Goal: Task Accomplishment & Management: Complete application form

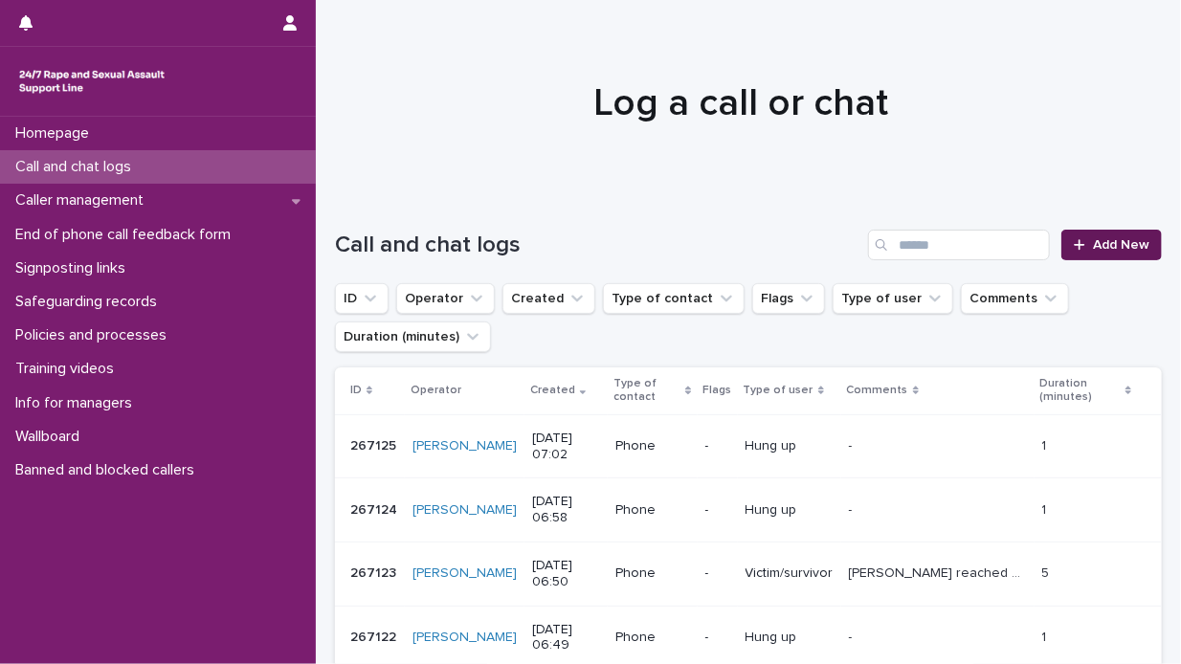
click at [1098, 236] on link "Add New" at bounding box center [1111, 245] width 100 height 31
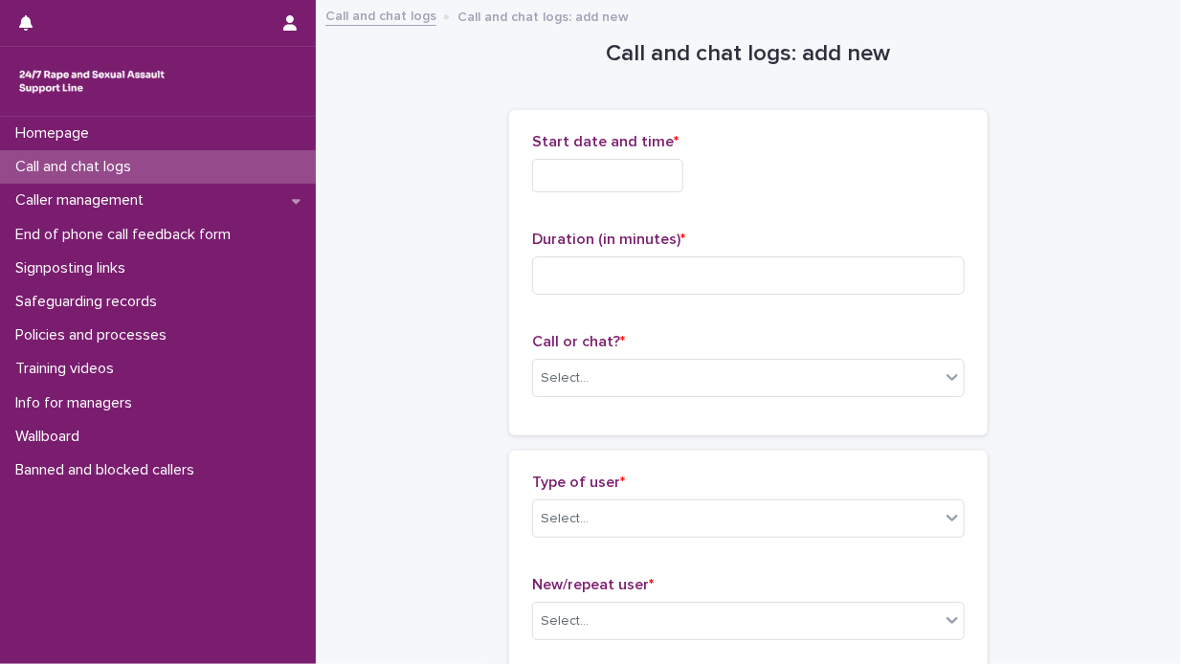
click at [541, 176] on input "text" at bounding box center [607, 175] width 151 height 33
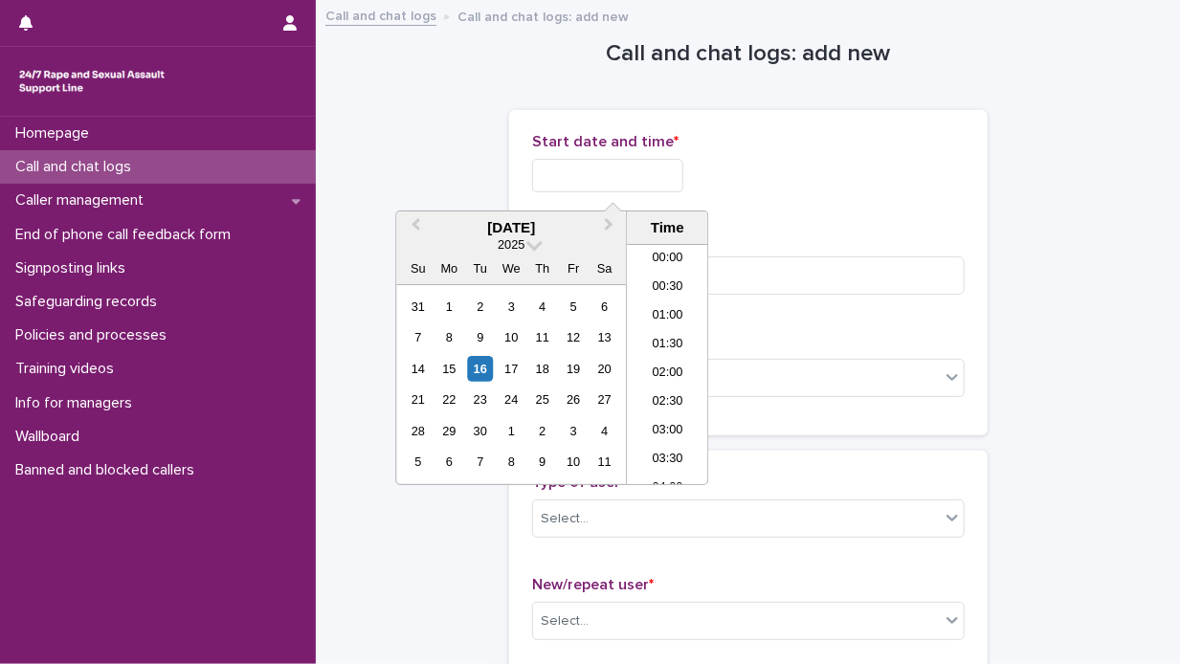
scroll to position [354, 0]
click at [481, 361] on div "16" at bounding box center [480, 369] width 26 height 26
click at [681, 327] on li "07:30" at bounding box center [667, 335] width 81 height 29
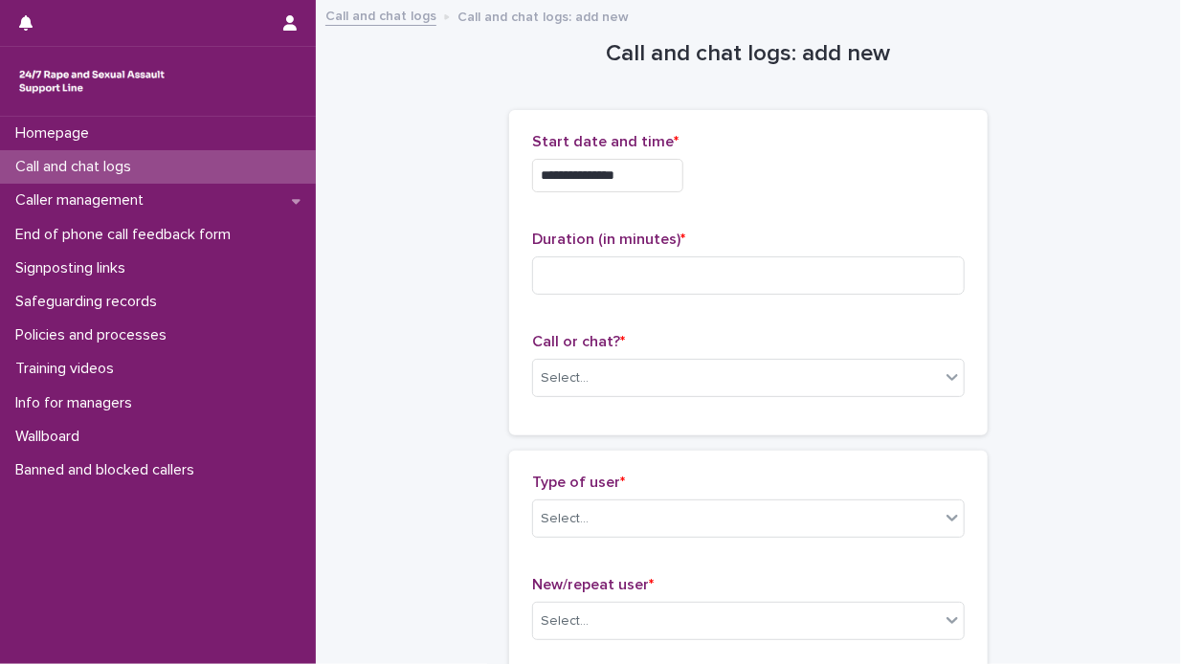
click at [631, 177] on input "**********" at bounding box center [607, 175] width 151 height 33
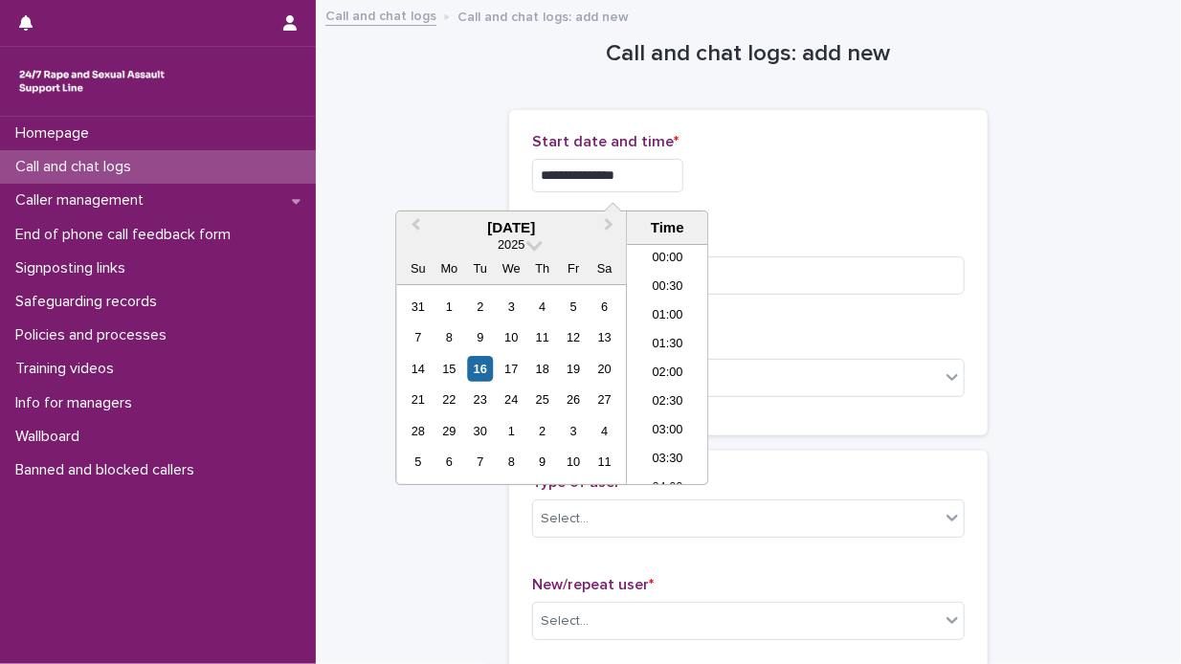
scroll to position [325, 0]
type input "**********"
click at [773, 152] on div "**********" at bounding box center [748, 170] width 432 height 75
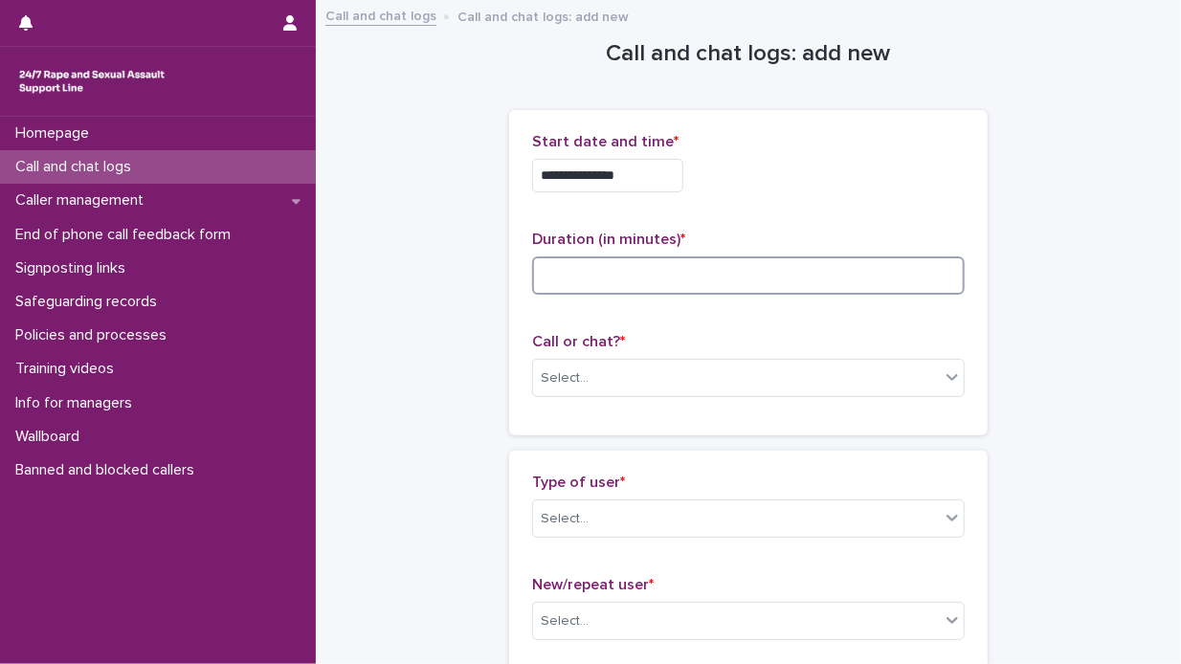
click at [547, 278] on input at bounding box center [748, 275] width 432 height 38
type input "**"
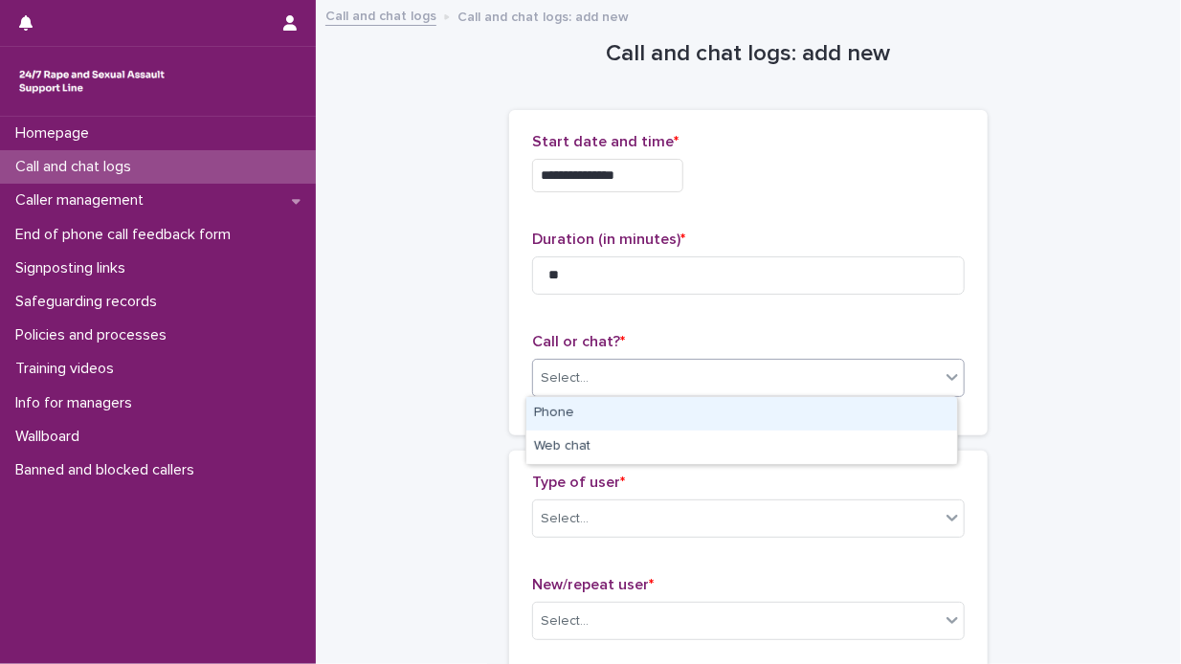
click at [944, 372] on icon at bounding box center [951, 376] width 19 height 19
click at [868, 414] on div "Phone" at bounding box center [741, 413] width 431 height 33
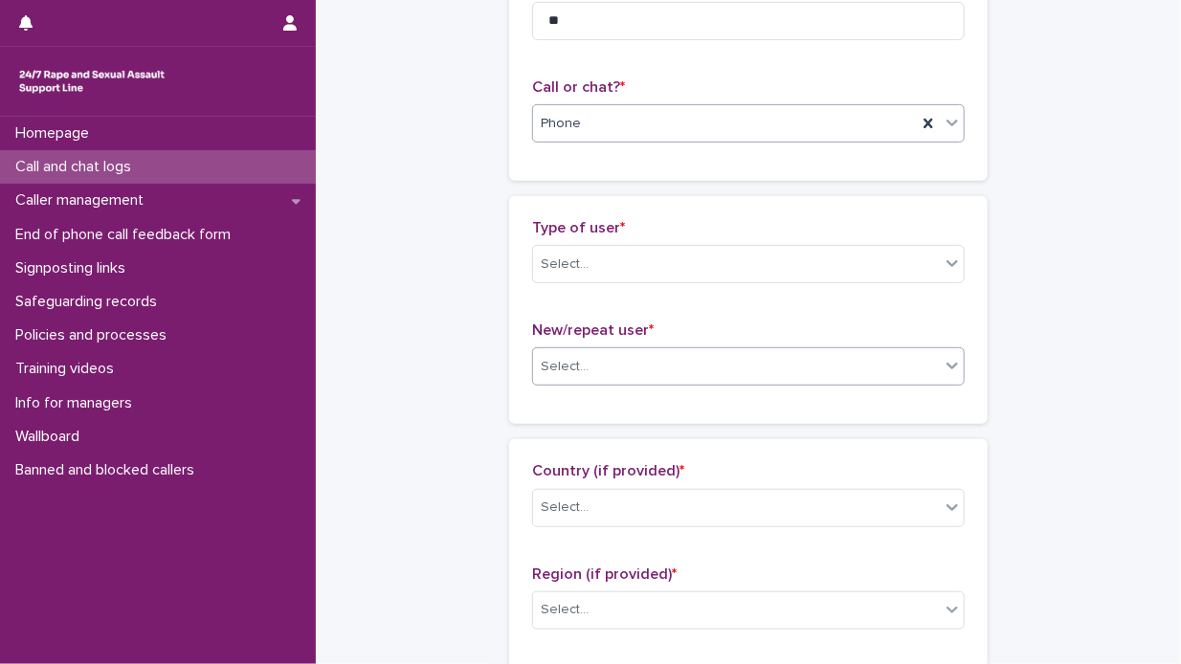
scroll to position [287, 0]
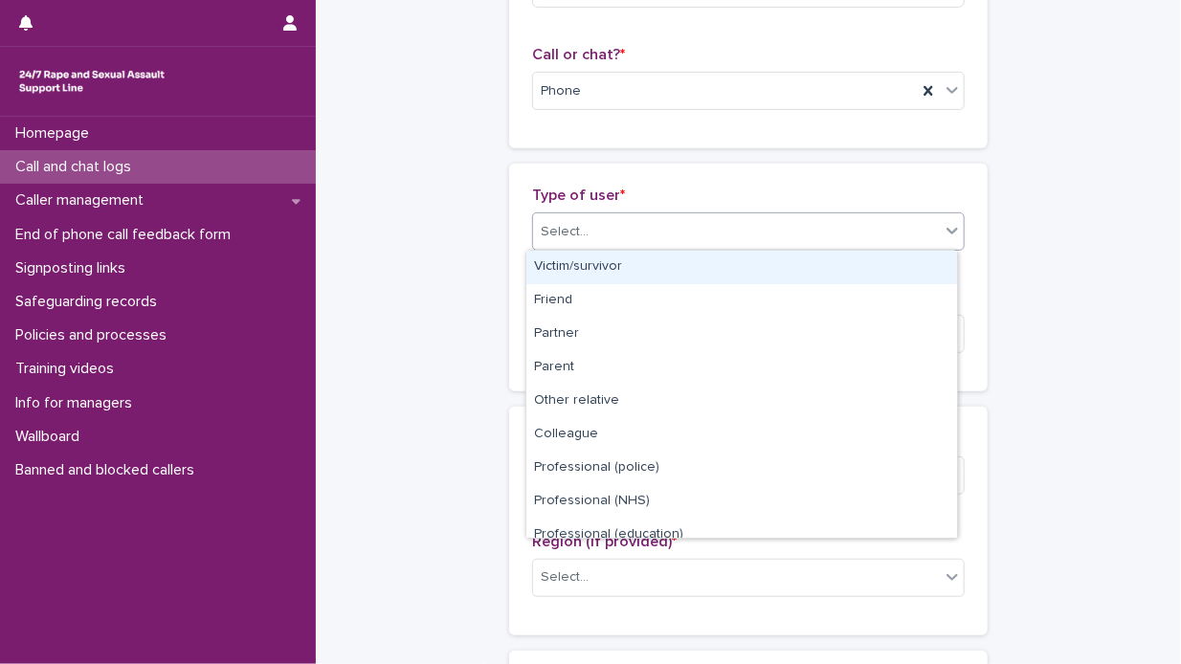
click at [946, 227] on icon at bounding box center [951, 230] width 19 height 19
click at [868, 261] on div "Victim/survivor" at bounding box center [741, 267] width 431 height 33
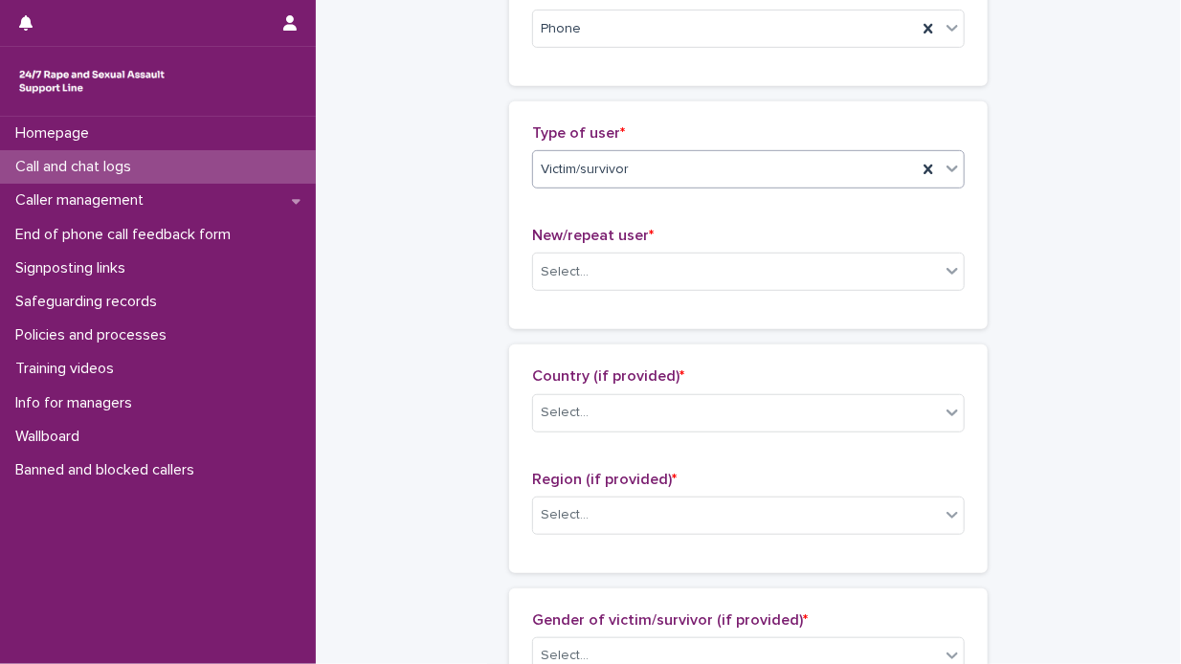
scroll to position [383, 0]
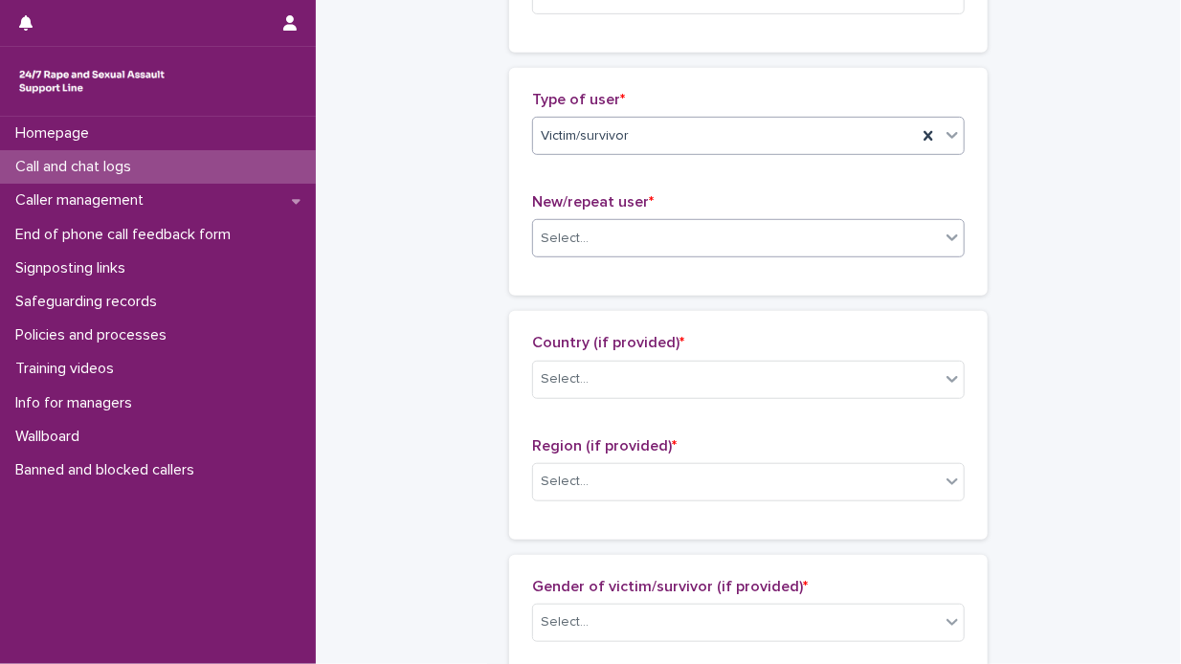
click at [945, 236] on icon at bounding box center [951, 237] width 19 height 19
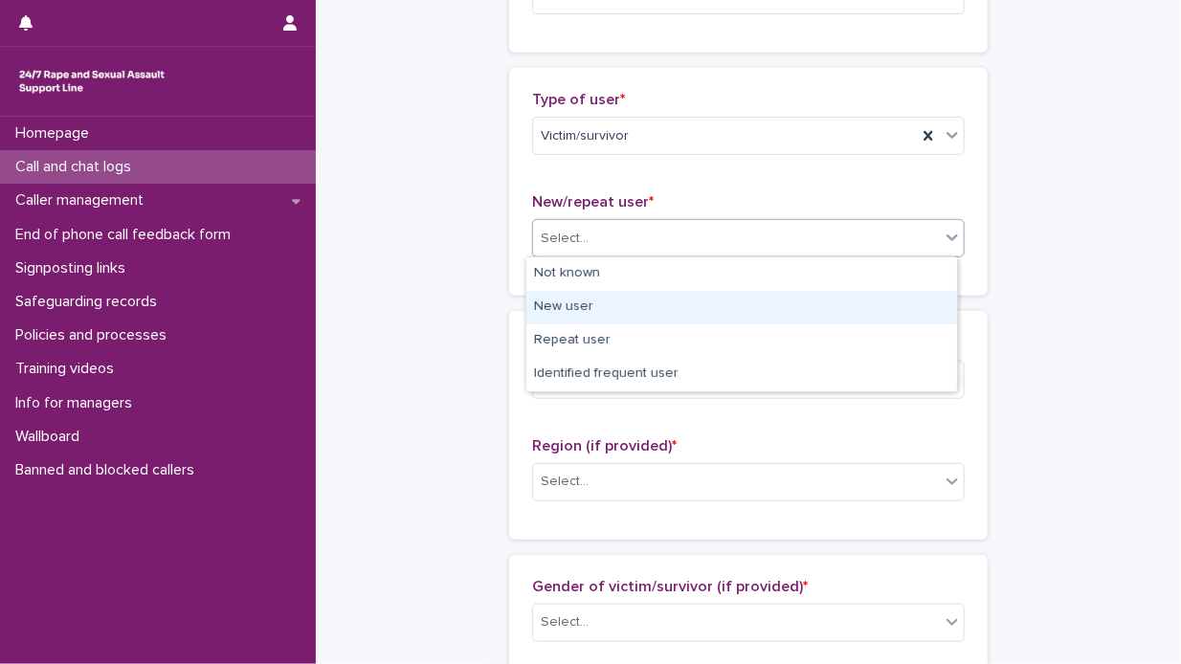
click at [762, 311] on div "New user" at bounding box center [741, 307] width 431 height 33
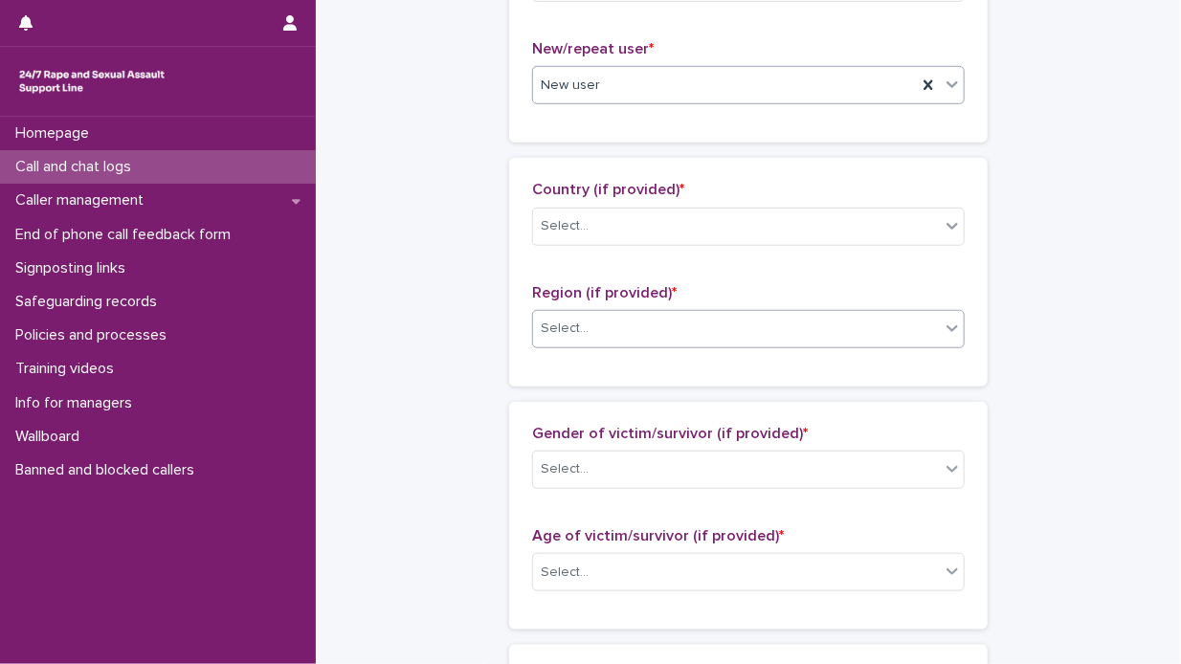
scroll to position [574, 0]
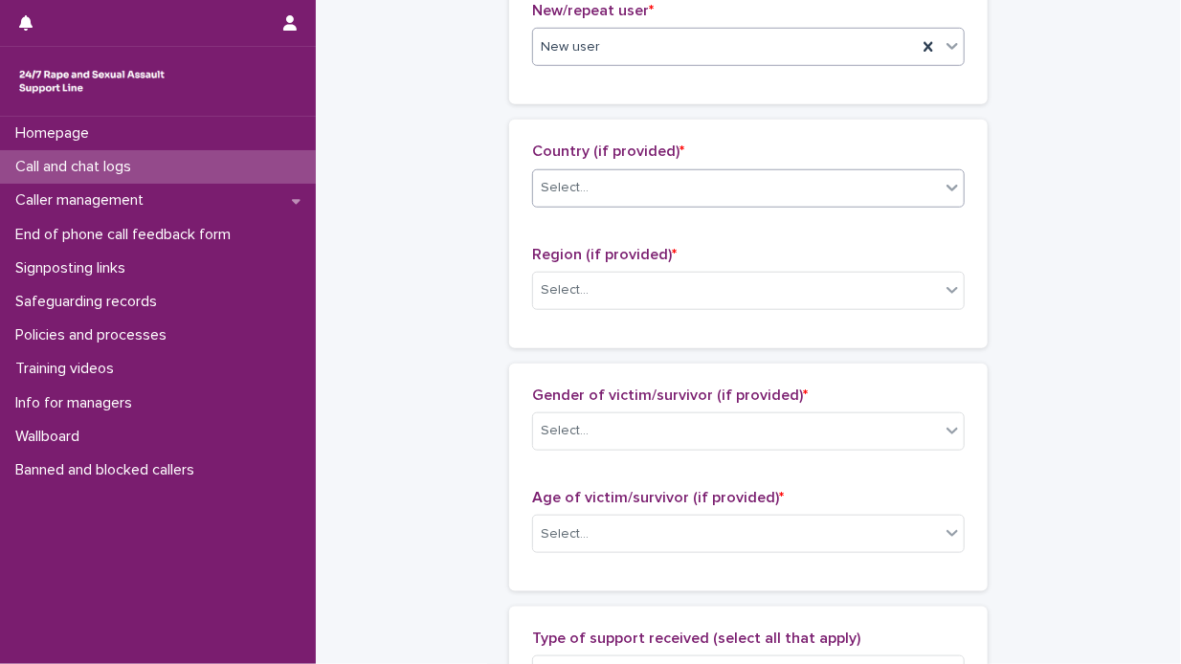
click at [947, 188] on icon at bounding box center [951, 187] width 19 height 19
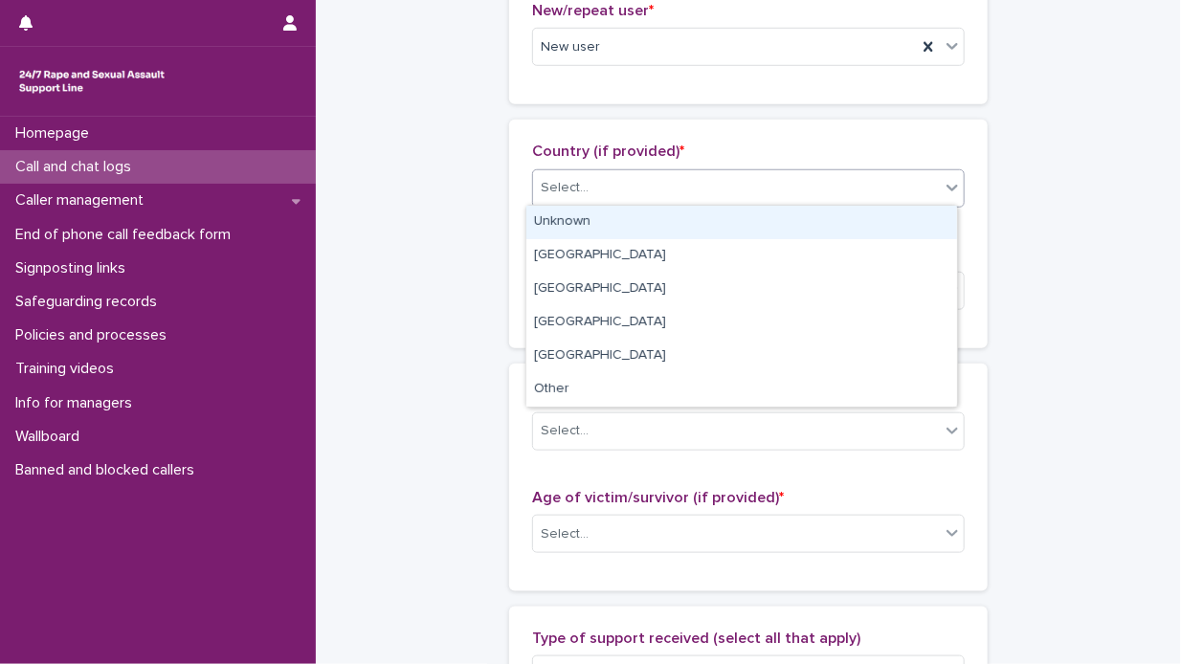
click at [874, 221] on div "Unknown" at bounding box center [741, 222] width 431 height 33
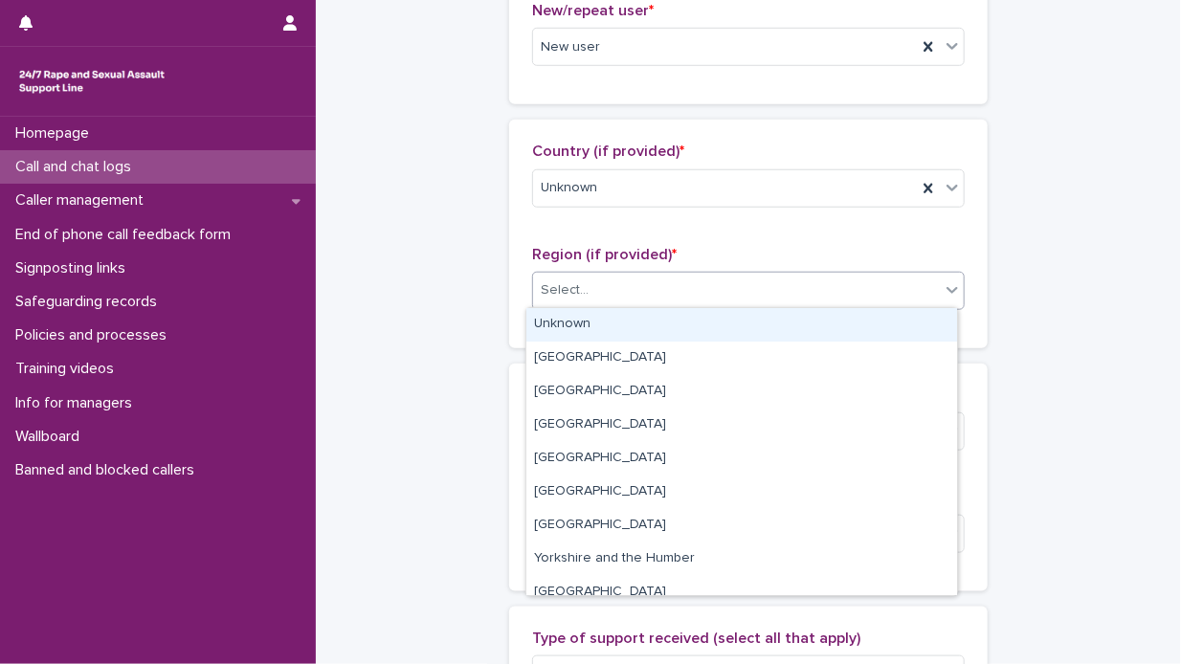
click at [945, 283] on icon at bounding box center [951, 289] width 19 height 19
click at [850, 320] on div "Unknown" at bounding box center [741, 324] width 431 height 33
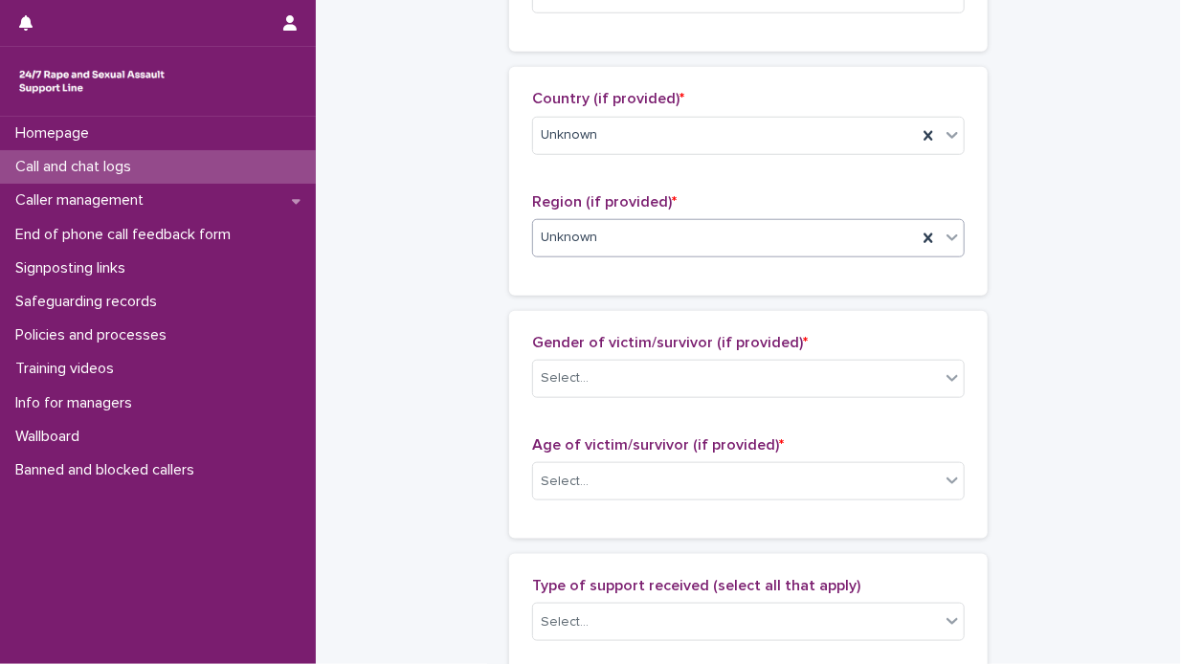
scroll to position [765, 0]
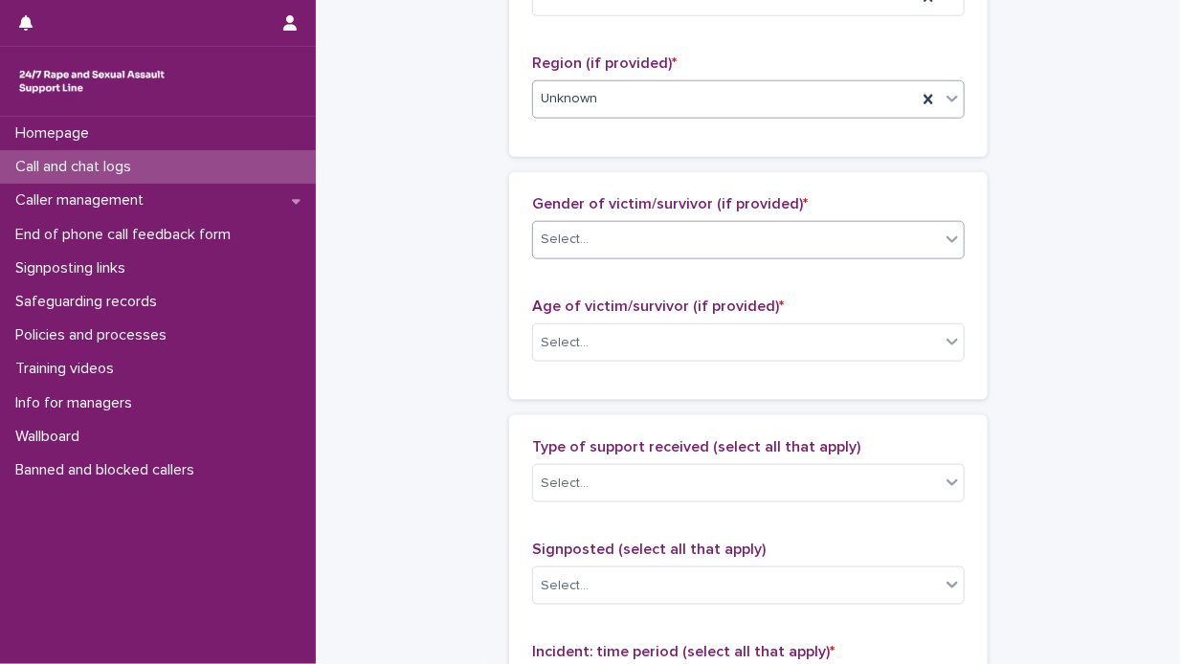
click at [949, 233] on icon at bounding box center [951, 239] width 19 height 19
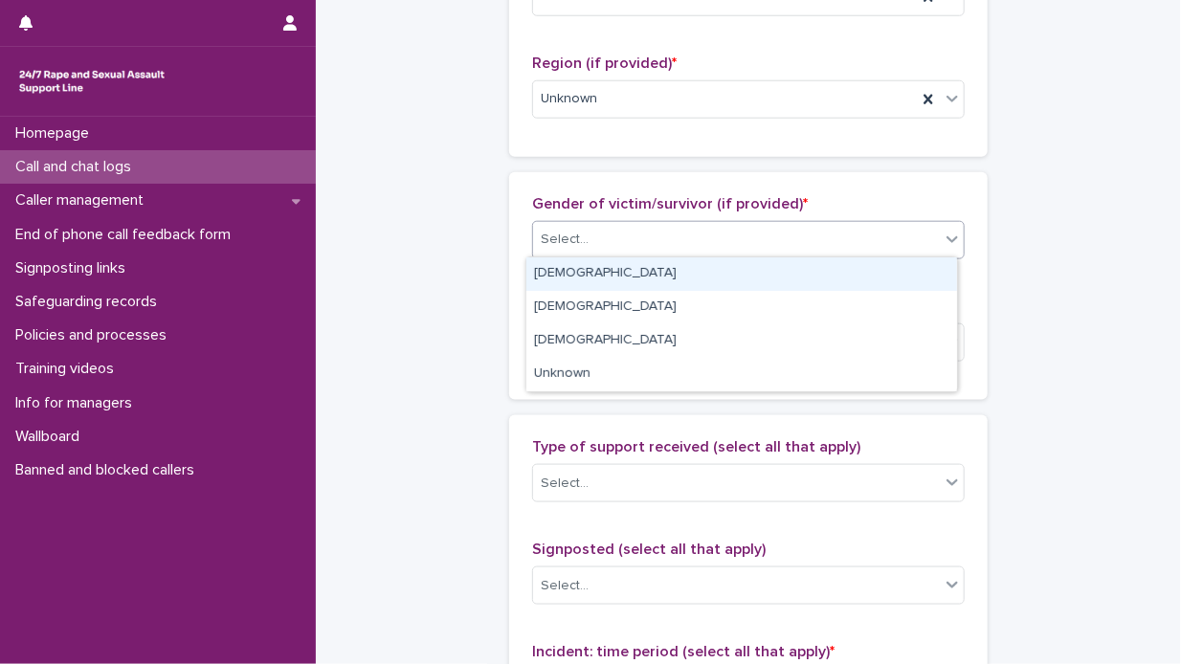
click at [850, 269] on div "[DEMOGRAPHIC_DATA]" at bounding box center [741, 273] width 431 height 33
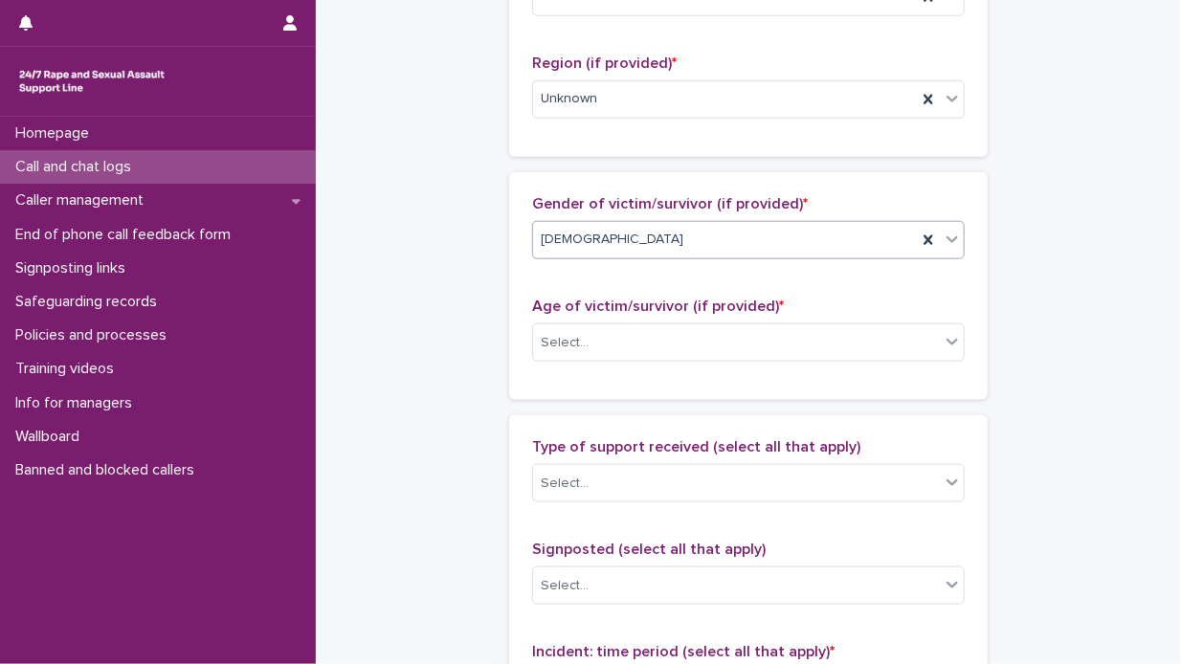
scroll to position [861, 0]
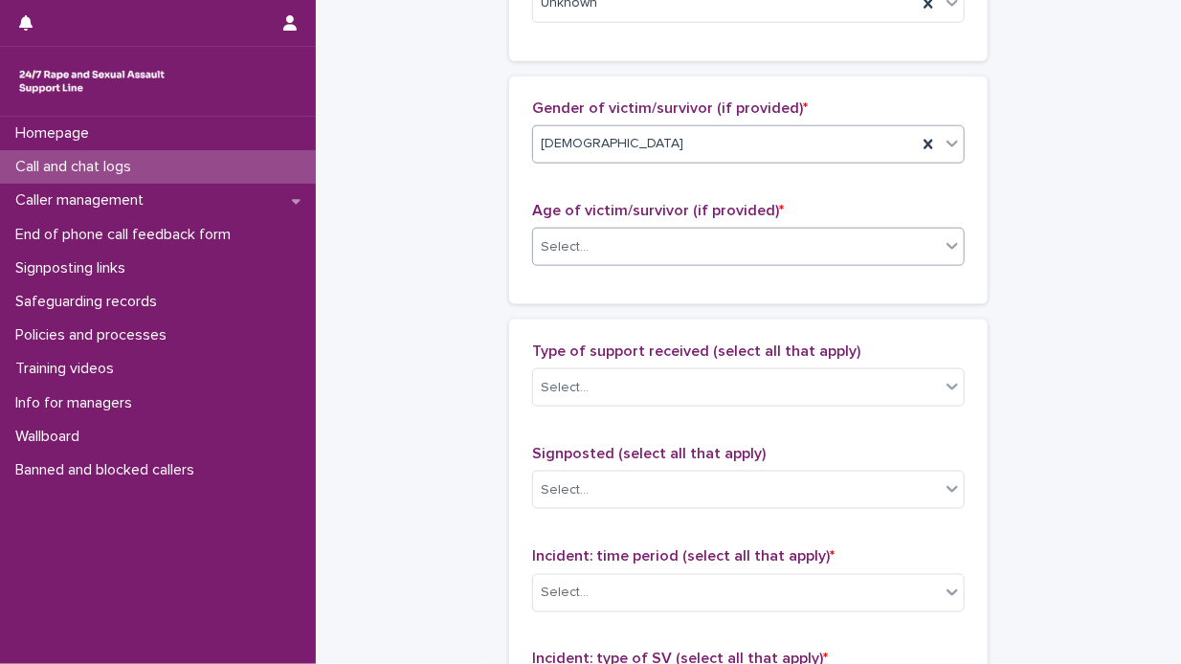
click at [944, 243] on icon at bounding box center [951, 245] width 19 height 19
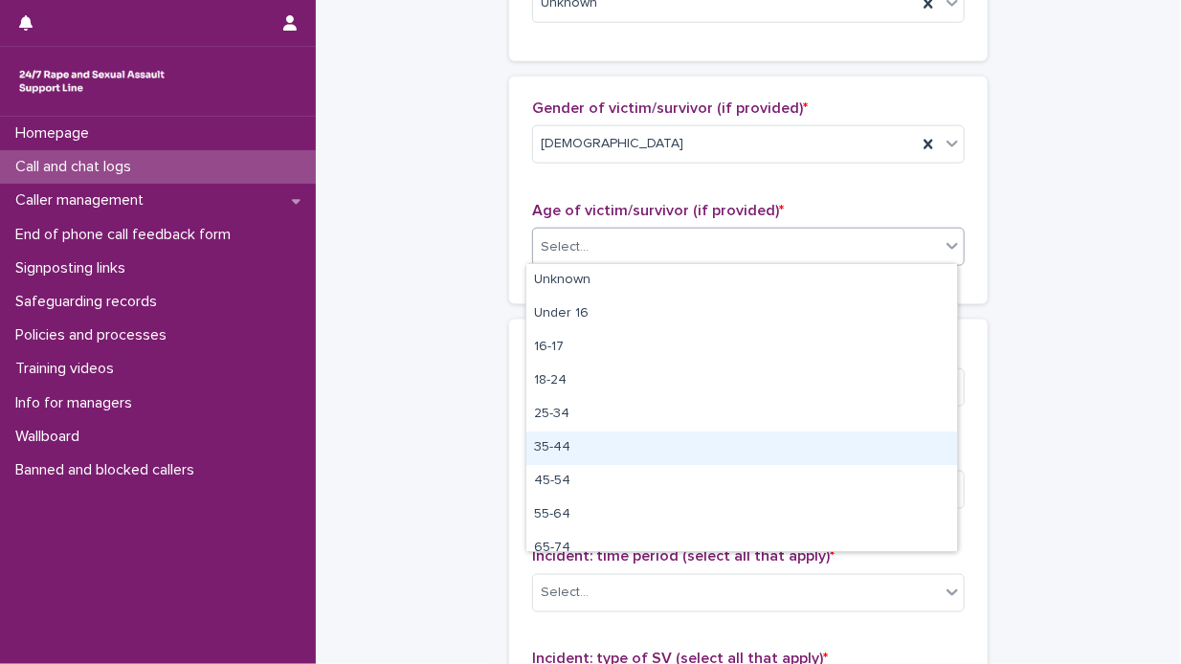
click at [715, 443] on div "35-44" at bounding box center [741, 447] width 431 height 33
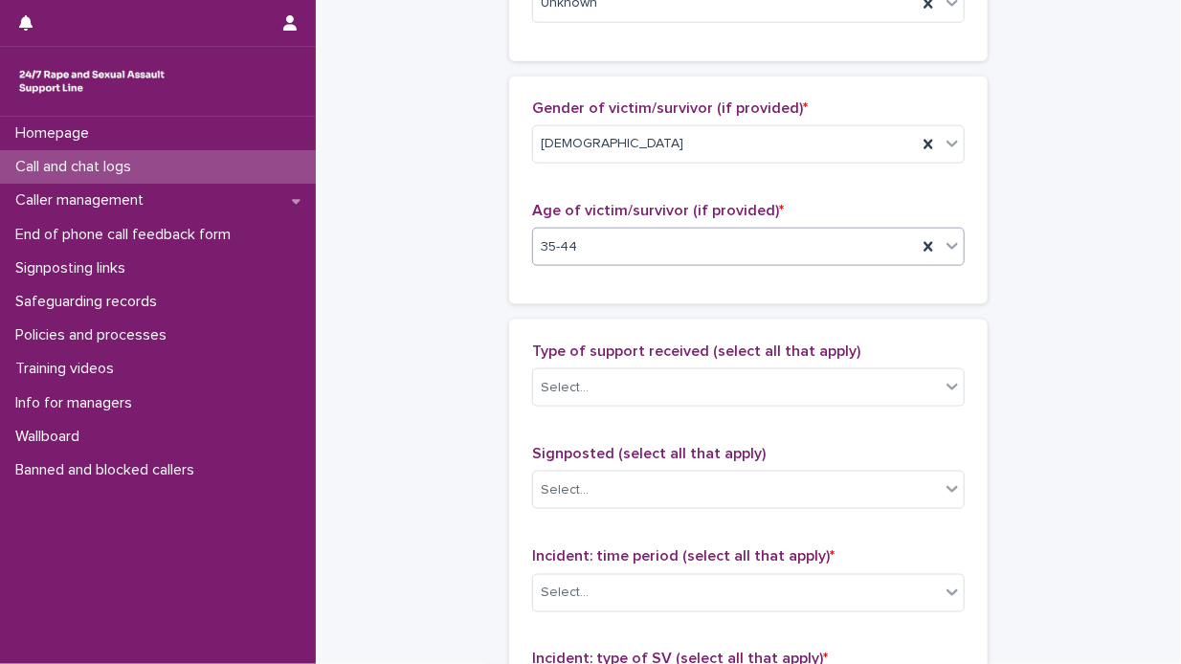
scroll to position [957, 0]
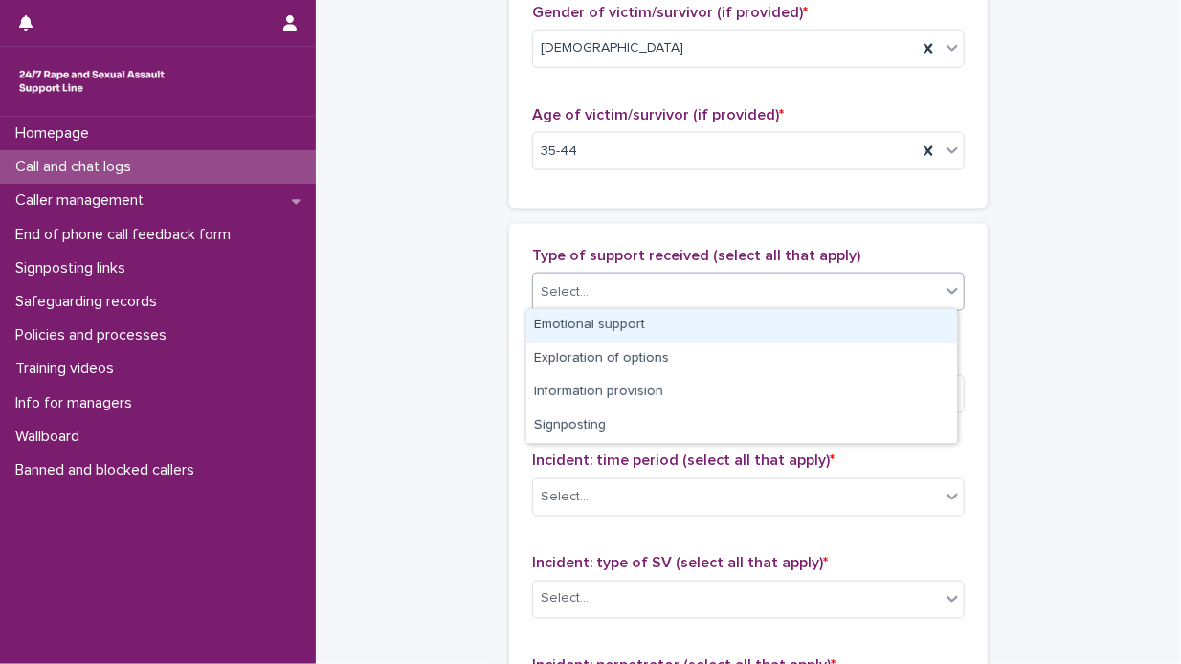
click at [946, 290] on icon at bounding box center [951, 291] width 11 height 7
click at [891, 315] on div "Emotional support" at bounding box center [741, 325] width 431 height 33
click at [943, 291] on icon at bounding box center [951, 290] width 19 height 19
click at [803, 330] on div "Exploration of options" at bounding box center [741, 325] width 431 height 33
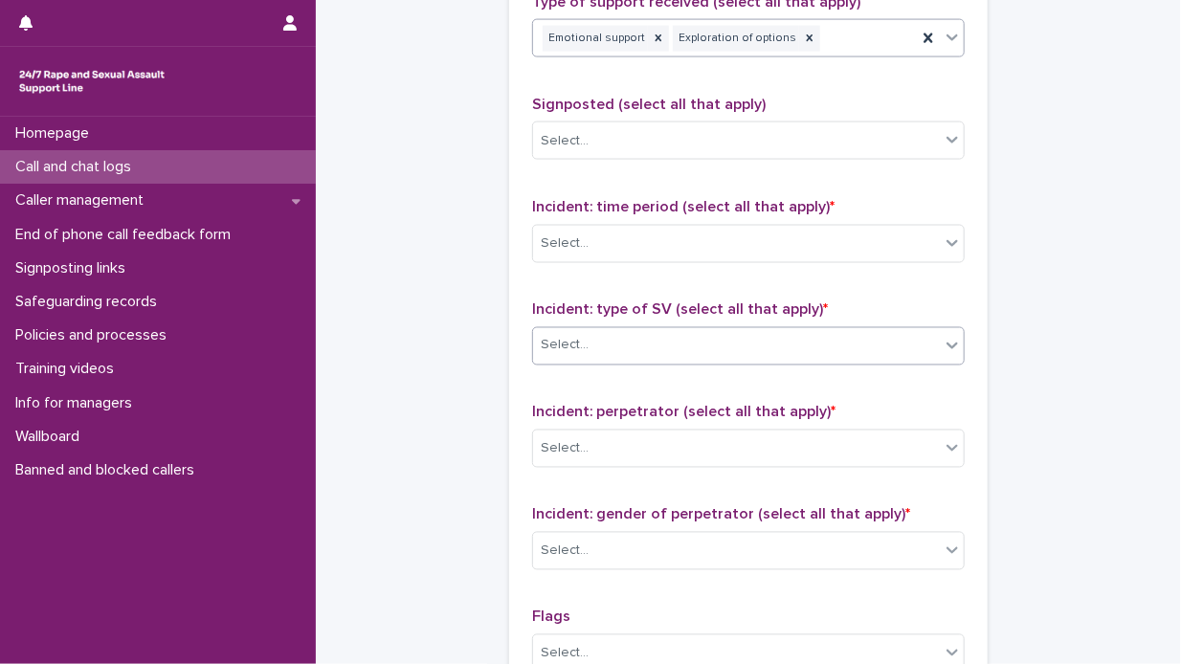
scroll to position [1244, 0]
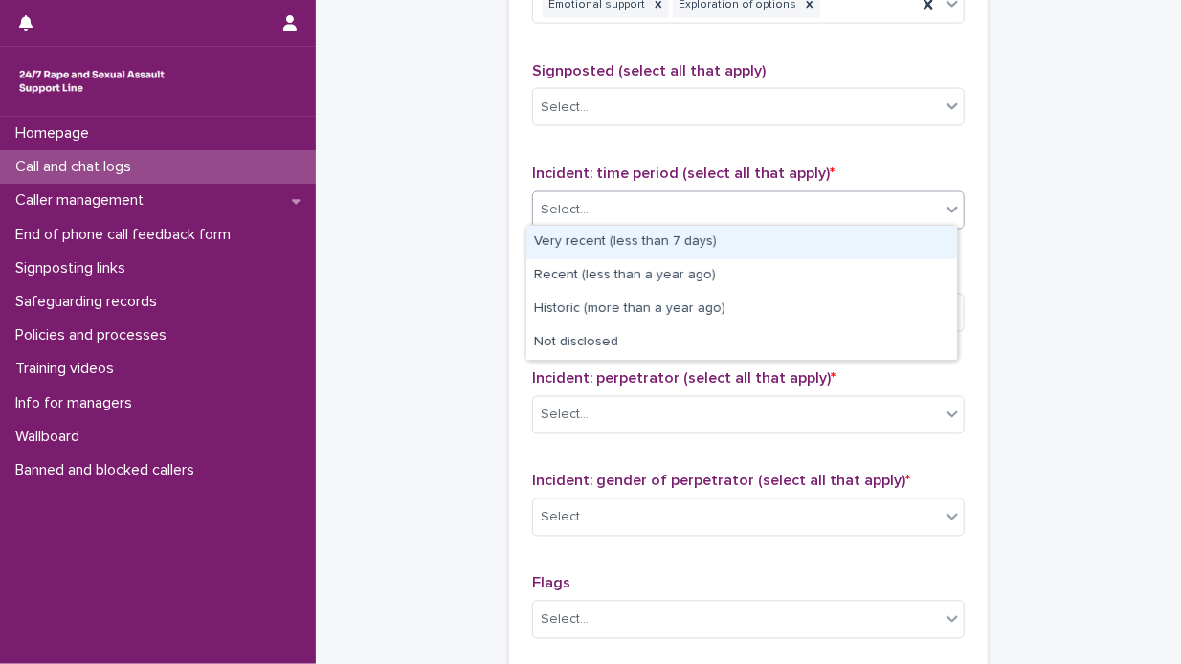
click at [945, 206] on icon at bounding box center [951, 209] width 19 height 19
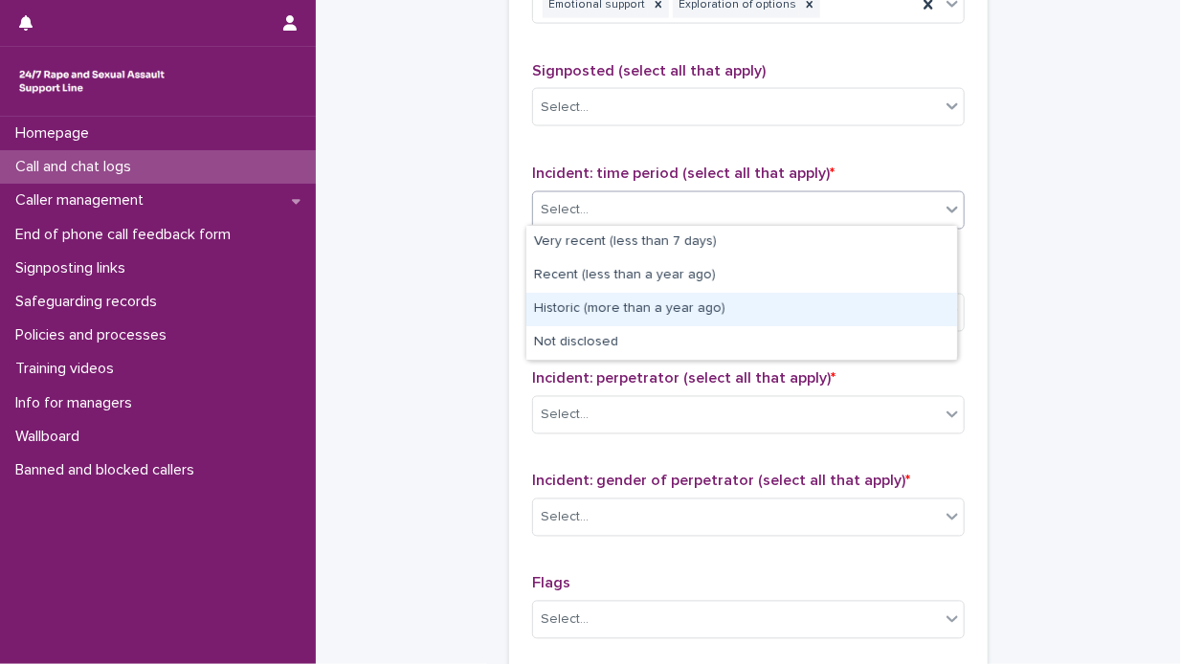
click at [820, 312] on div "Historic (more than a year ago)" at bounding box center [741, 309] width 431 height 33
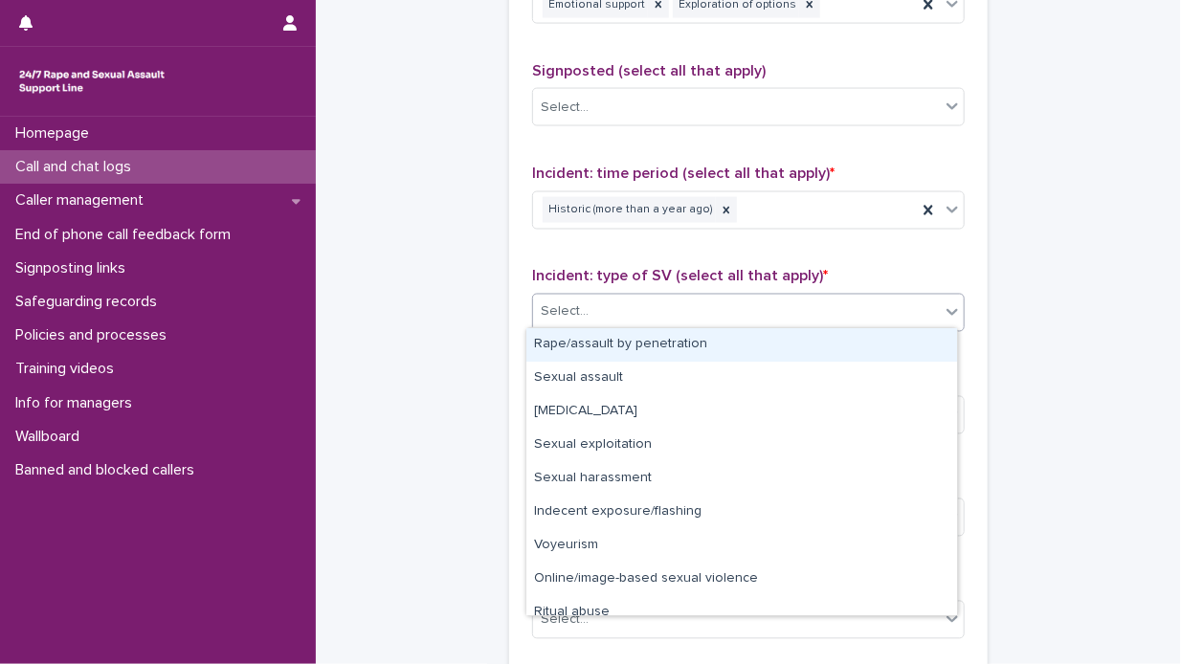
click at [946, 309] on icon at bounding box center [951, 312] width 11 height 7
click at [858, 339] on div "Rape/assault by penetration" at bounding box center [741, 344] width 431 height 33
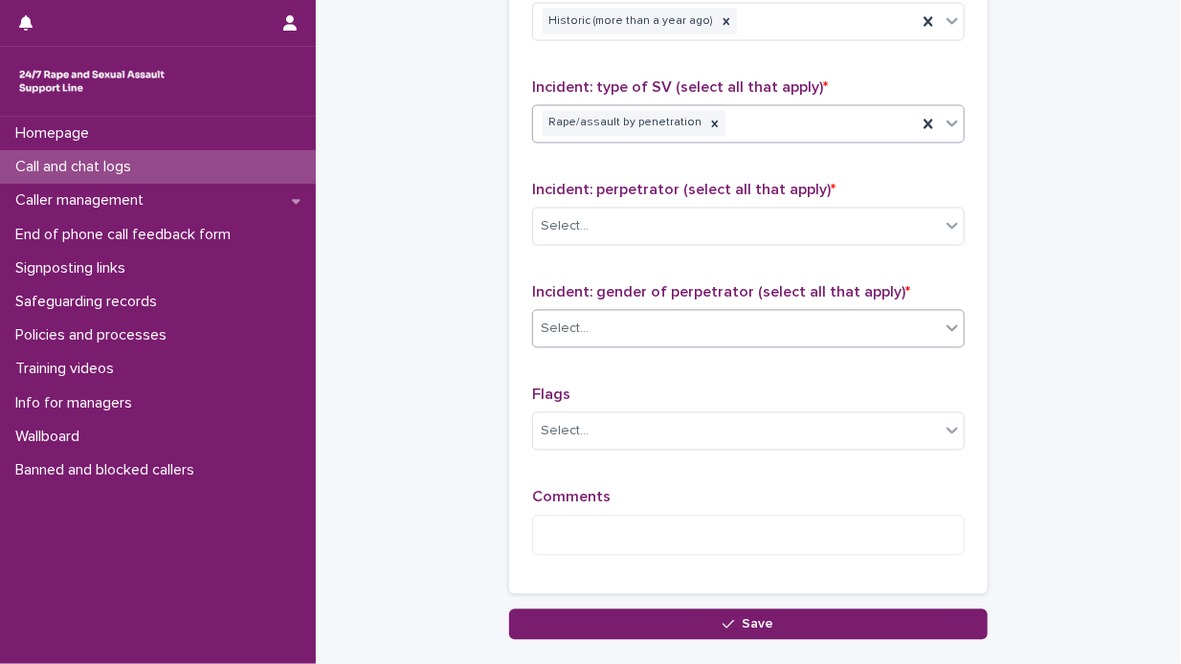
scroll to position [1435, 0]
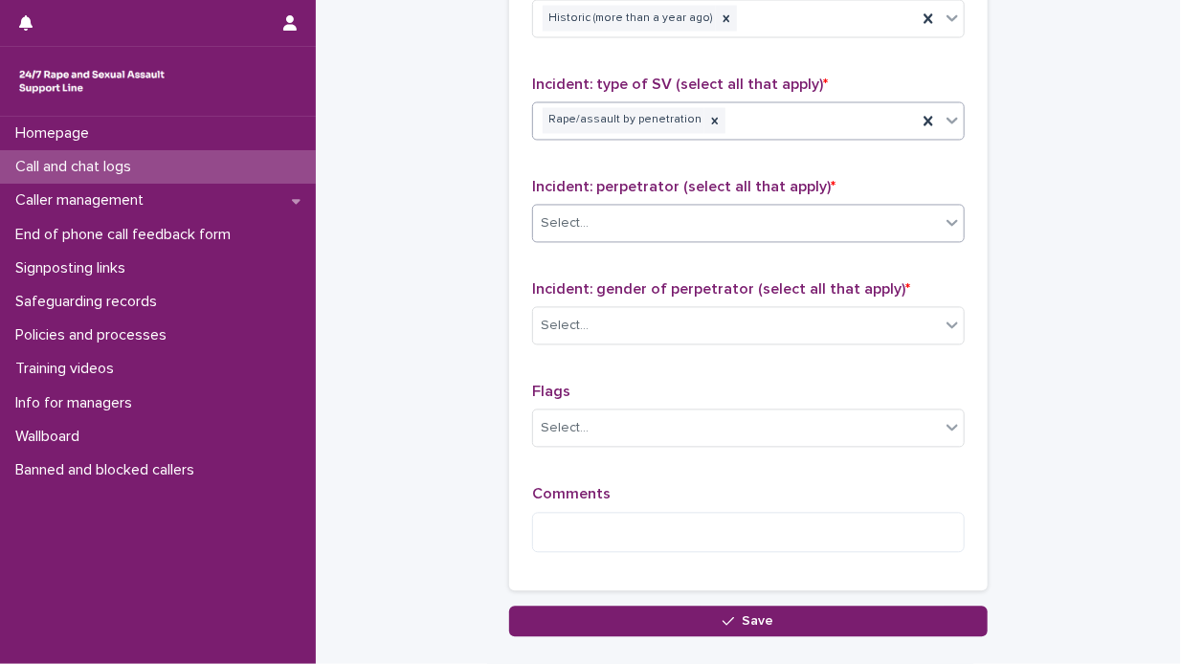
click at [946, 217] on icon at bounding box center [951, 222] width 19 height 19
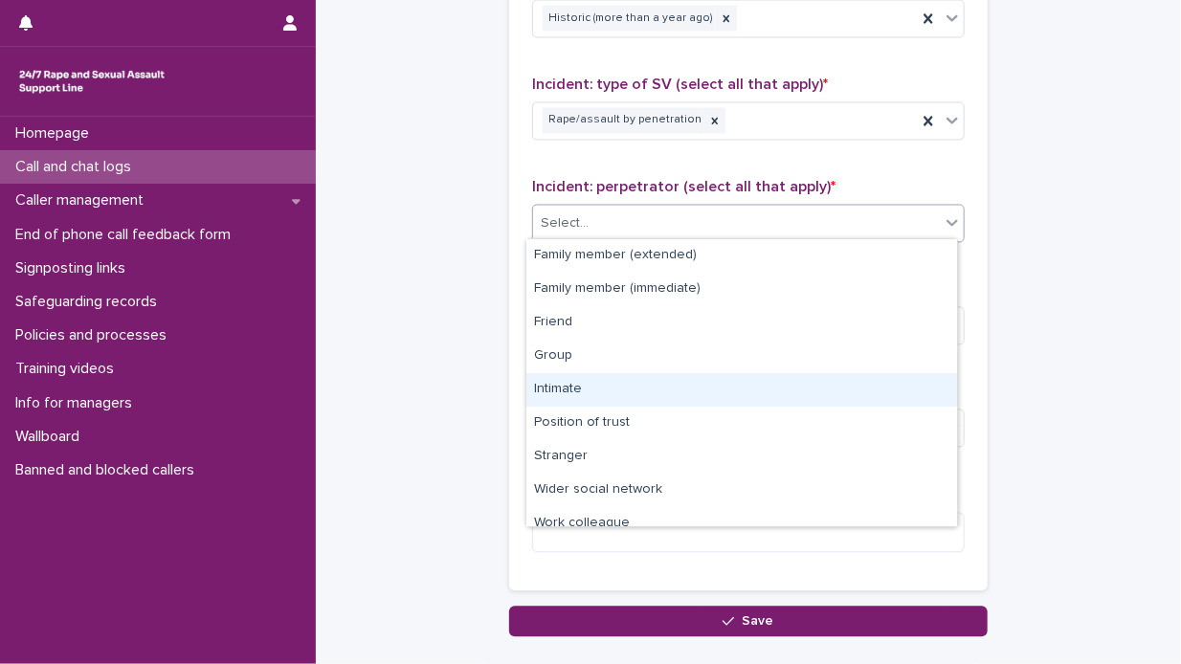
click at [742, 384] on div "Intimate" at bounding box center [741, 389] width 431 height 33
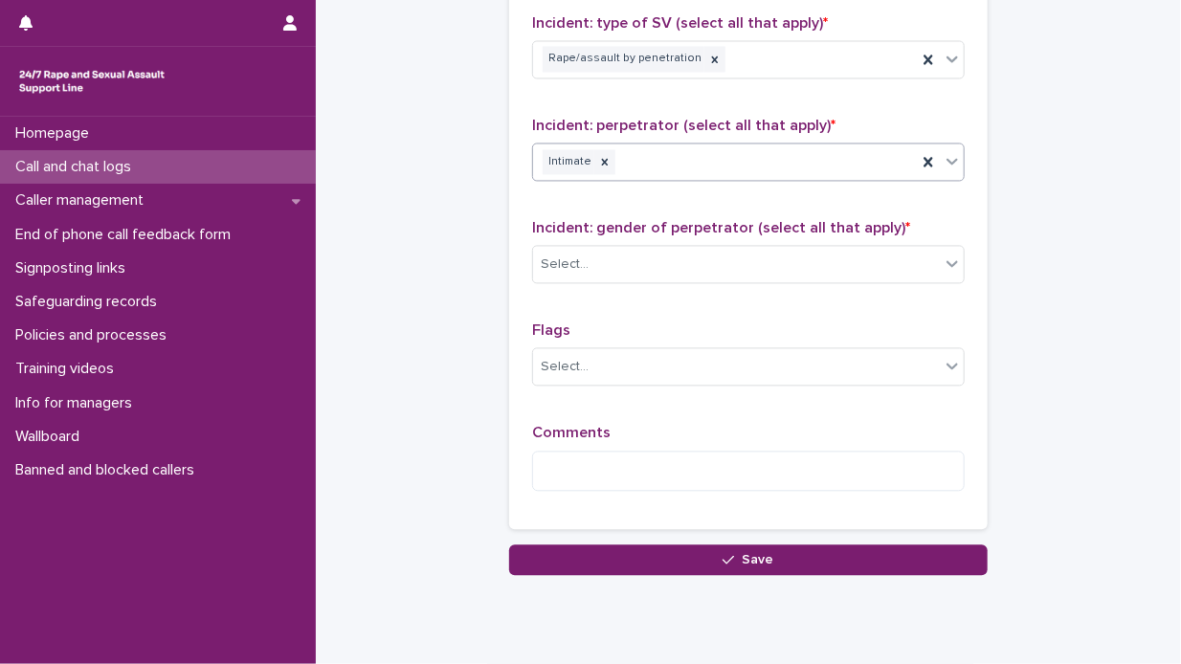
scroll to position [1531, 0]
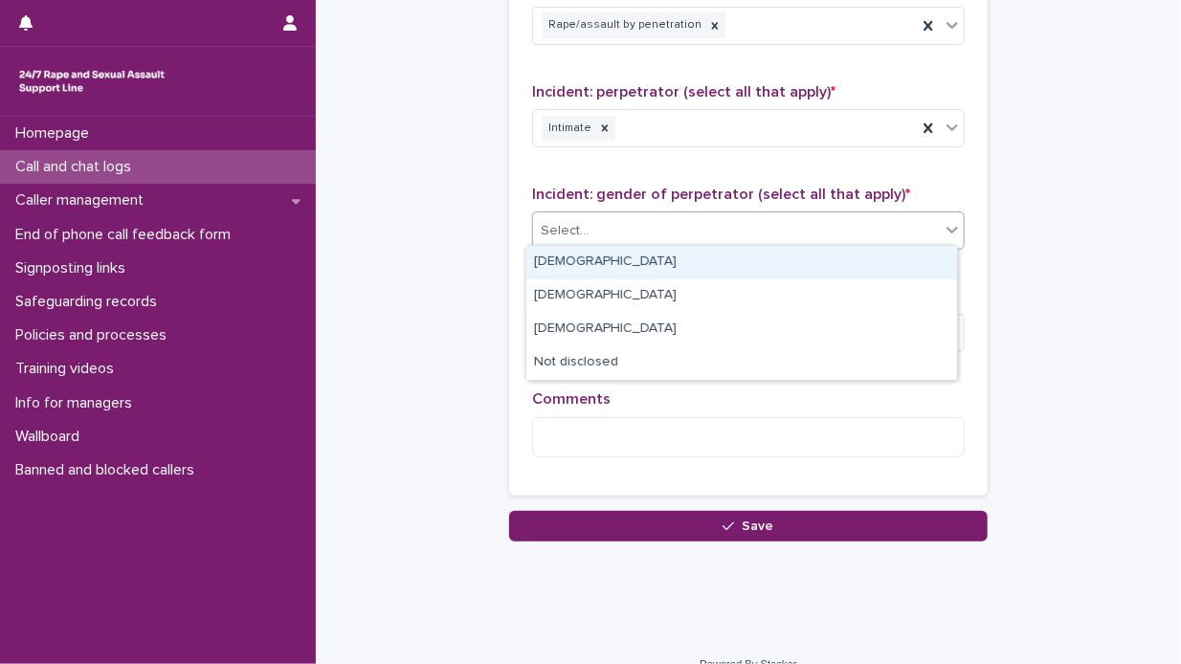
click at [947, 222] on icon at bounding box center [951, 229] width 19 height 19
click at [831, 260] on div "[DEMOGRAPHIC_DATA]" at bounding box center [741, 262] width 431 height 33
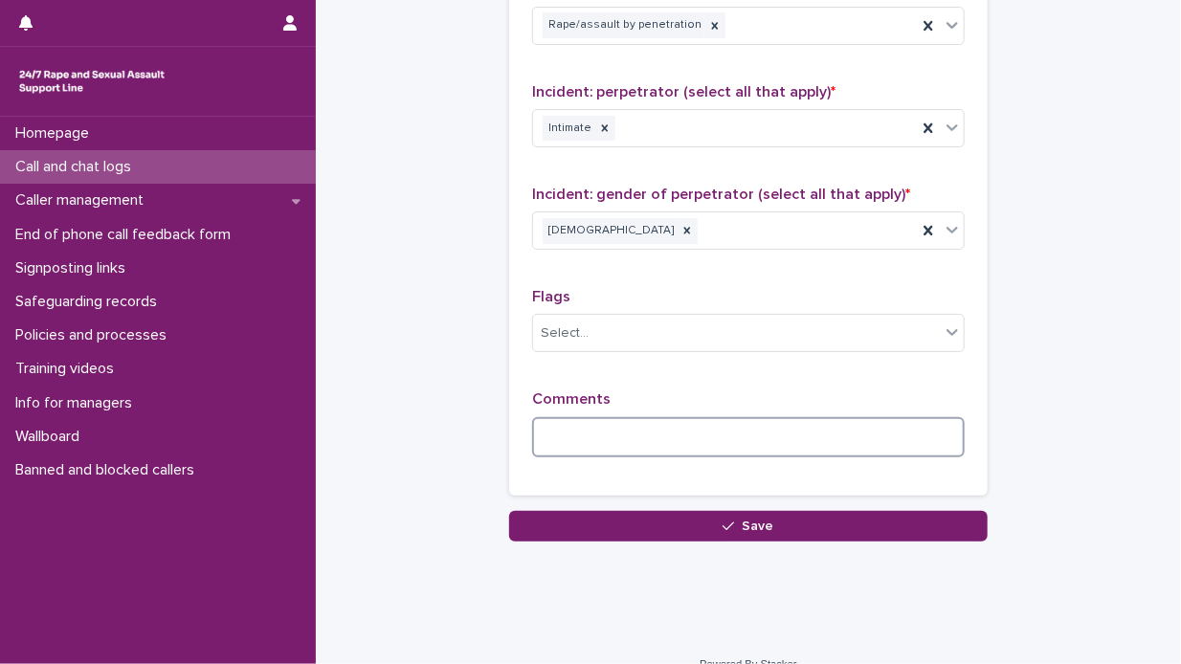
click at [544, 427] on textarea at bounding box center [748, 437] width 432 height 41
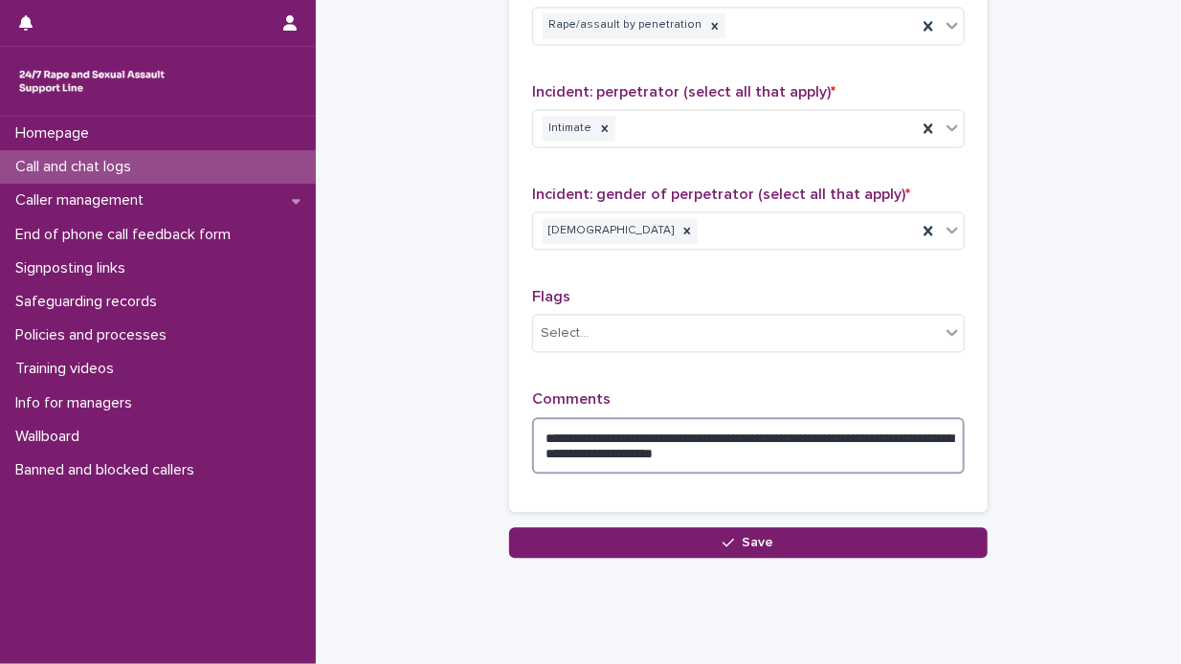
click at [700, 445] on textarea "**********" at bounding box center [748, 445] width 432 height 57
click at [794, 450] on textarea "**********" at bounding box center [748, 445] width 432 height 57
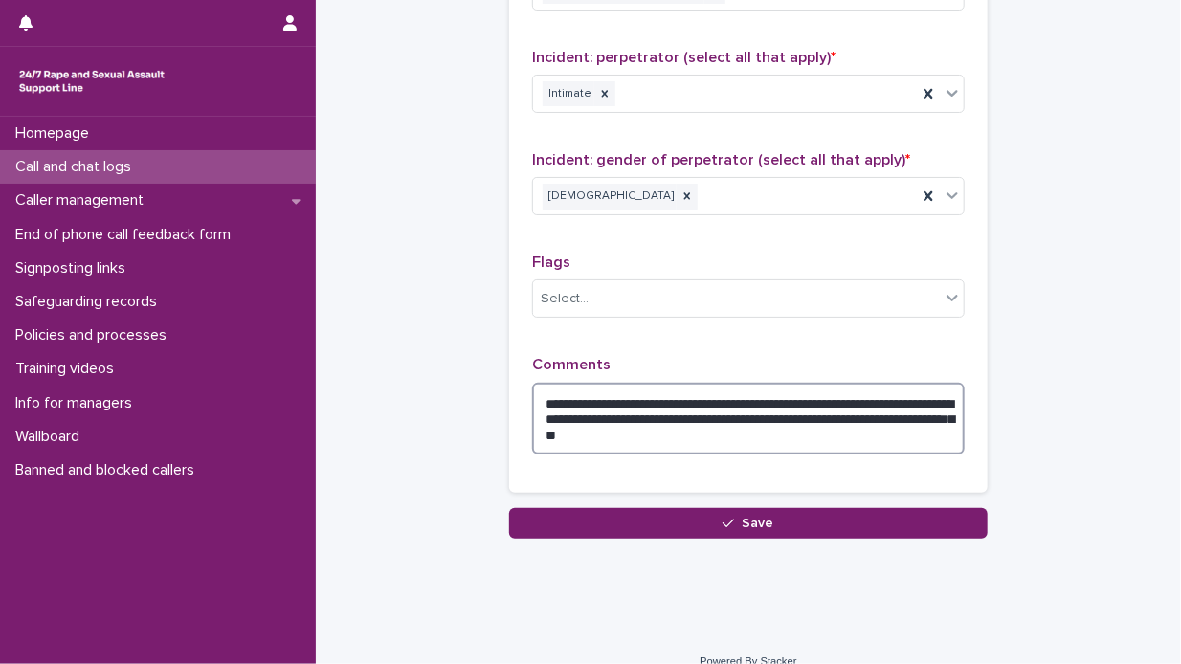
scroll to position [1584, 0]
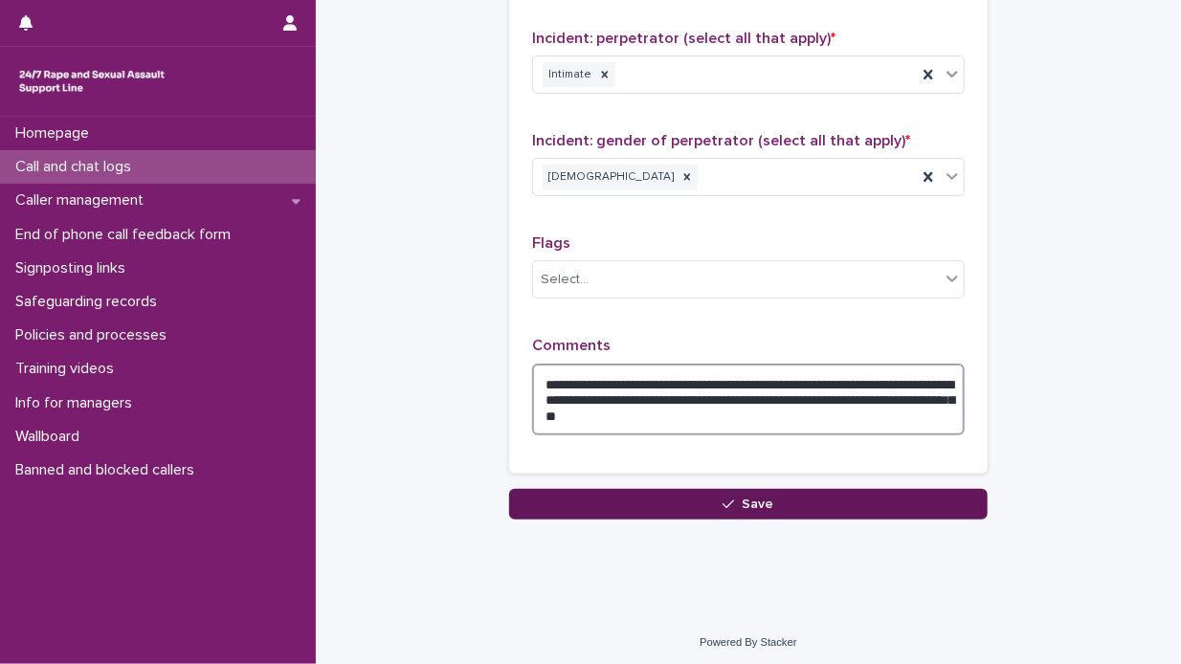
type textarea "**********"
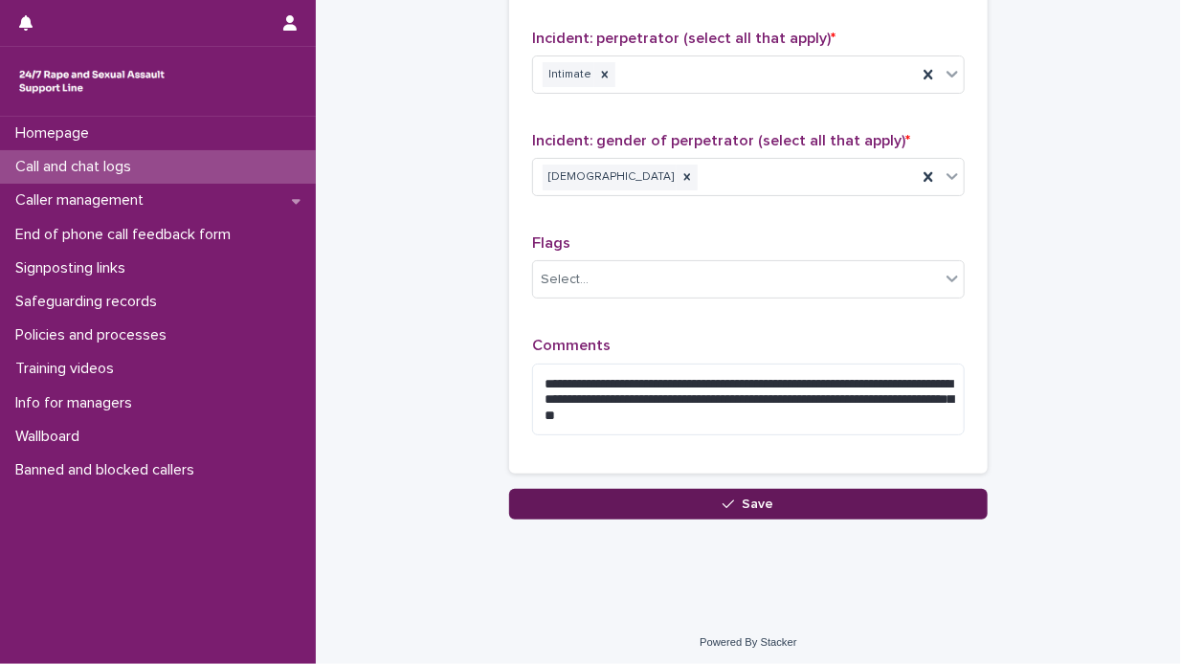
click at [759, 497] on span "Save" at bounding box center [758, 503] width 32 height 13
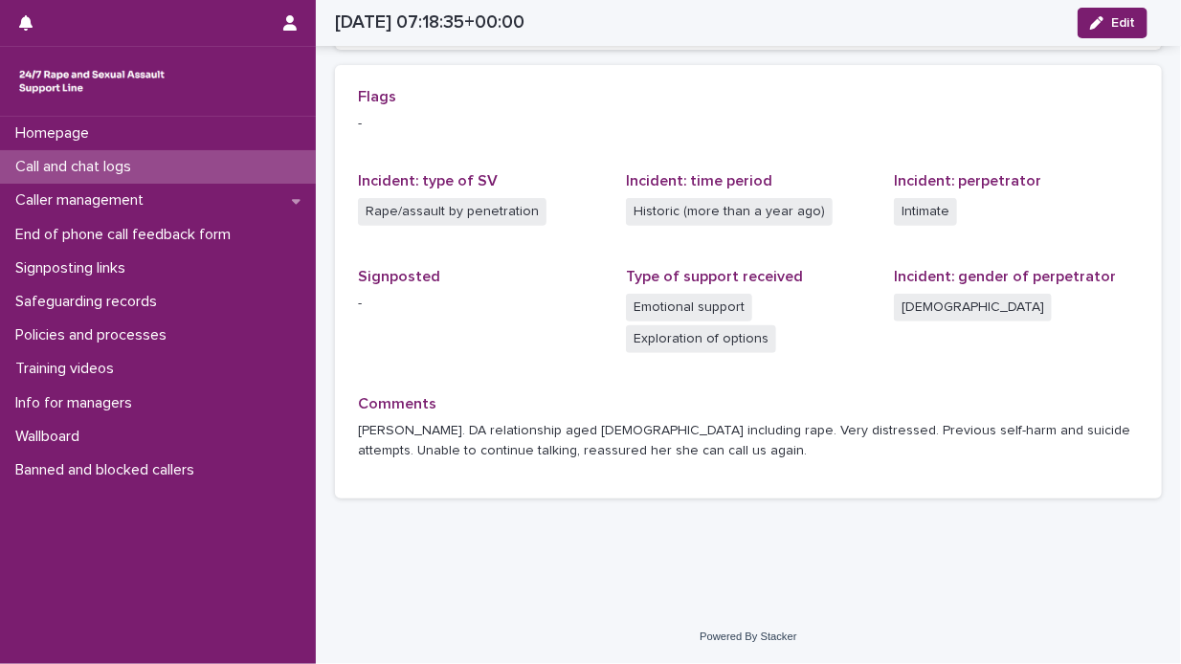
scroll to position [403, 0]
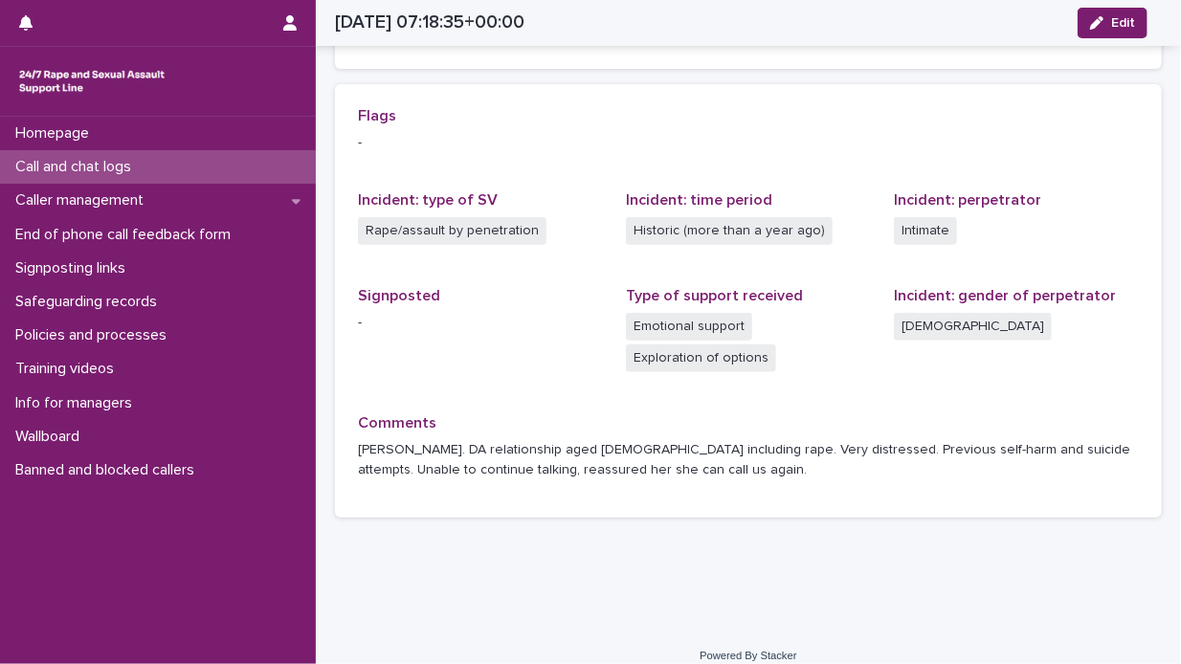
click at [210, 163] on div "Call and chat logs" at bounding box center [158, 166] width 316 height 33
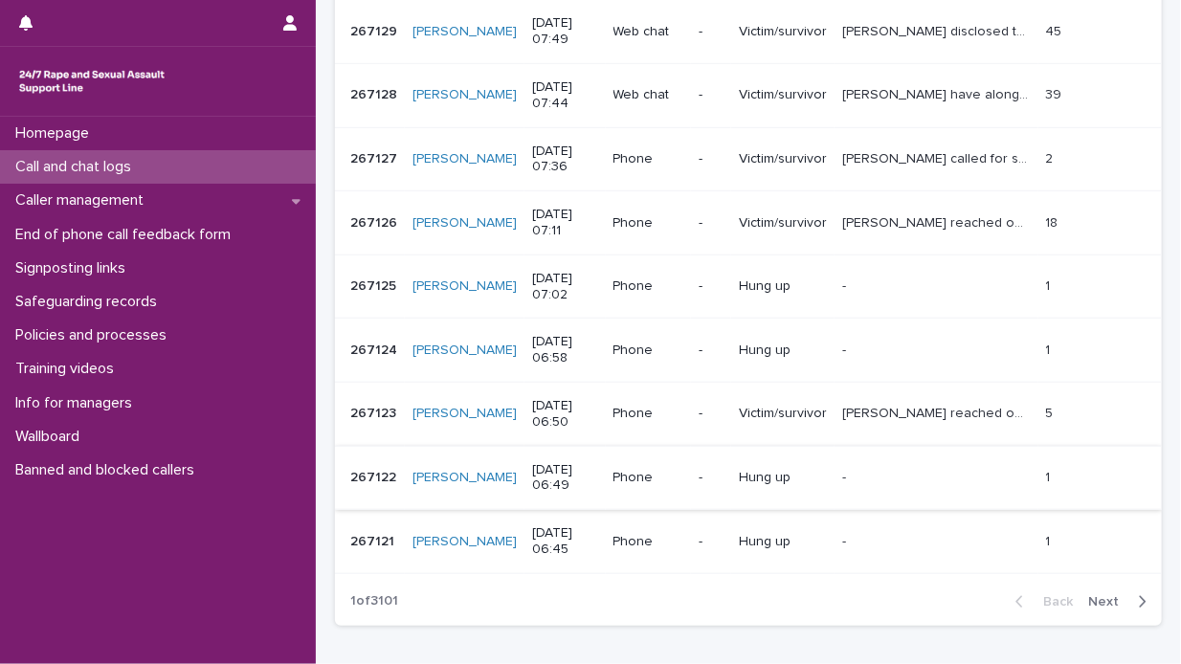
scroll to position [574, 0]
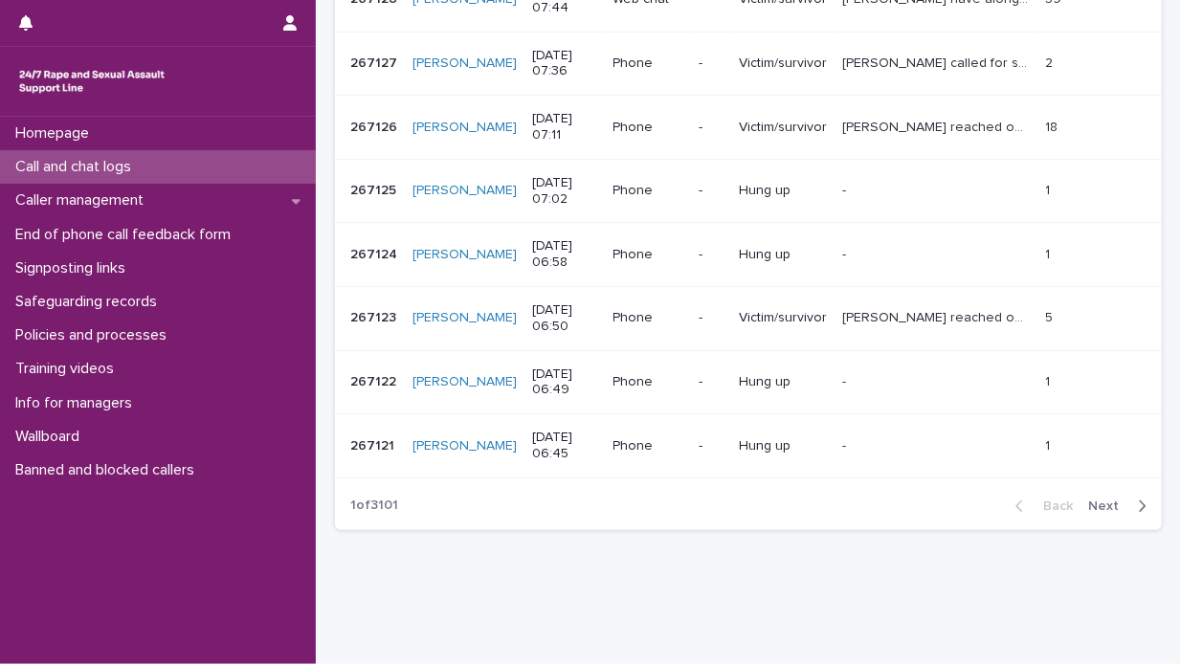
click at [1137, 497] on icon "button" at bounding box center [1141, 505] width 9 height 17
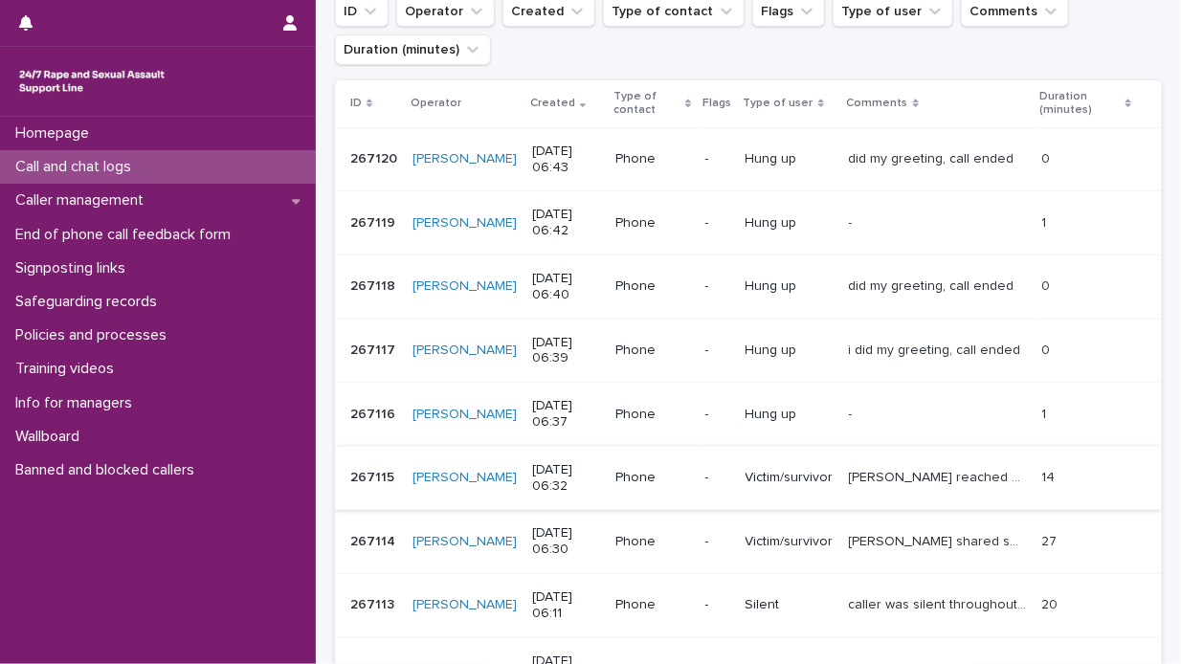
scroll to position [96, 0]
